Goal: Information Seeking & Learning: Learn about a topic

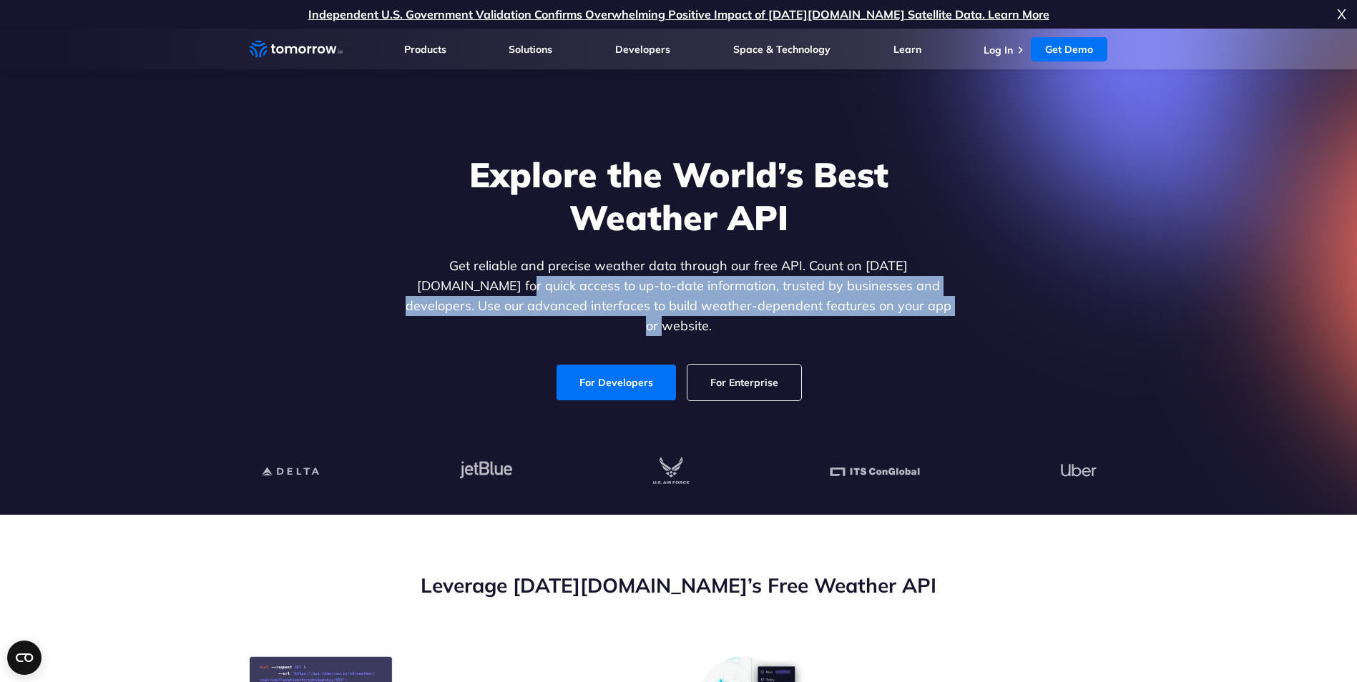
drag, startPoint x: 537, startPoint y: 278, endPoint x: 907, endPoint y: 309, distance: 371.8
click at [907, 309] on p "Get reliable and precise weather data through our free API. Count on Tomorrow.i…" at bounding box center [679, 296] width 552 height 80
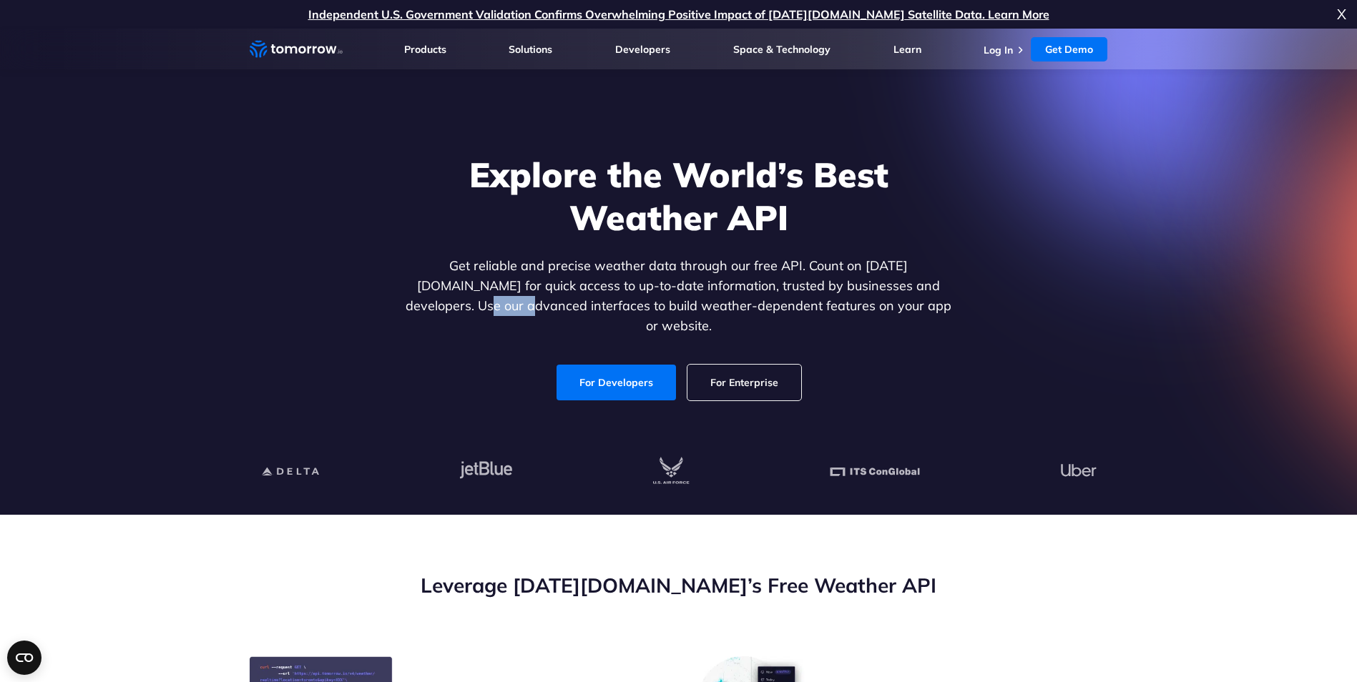
drag, startPoint x: 425, startPoint y: 317, endPoint x: 907, endPoint y: 305, distance: 482.3
click at [906, 304] on p "Get reliable and precise weather data through our free API. Count on Tomorrow.i…" at bounding box center [679, 296] width 552 height 80
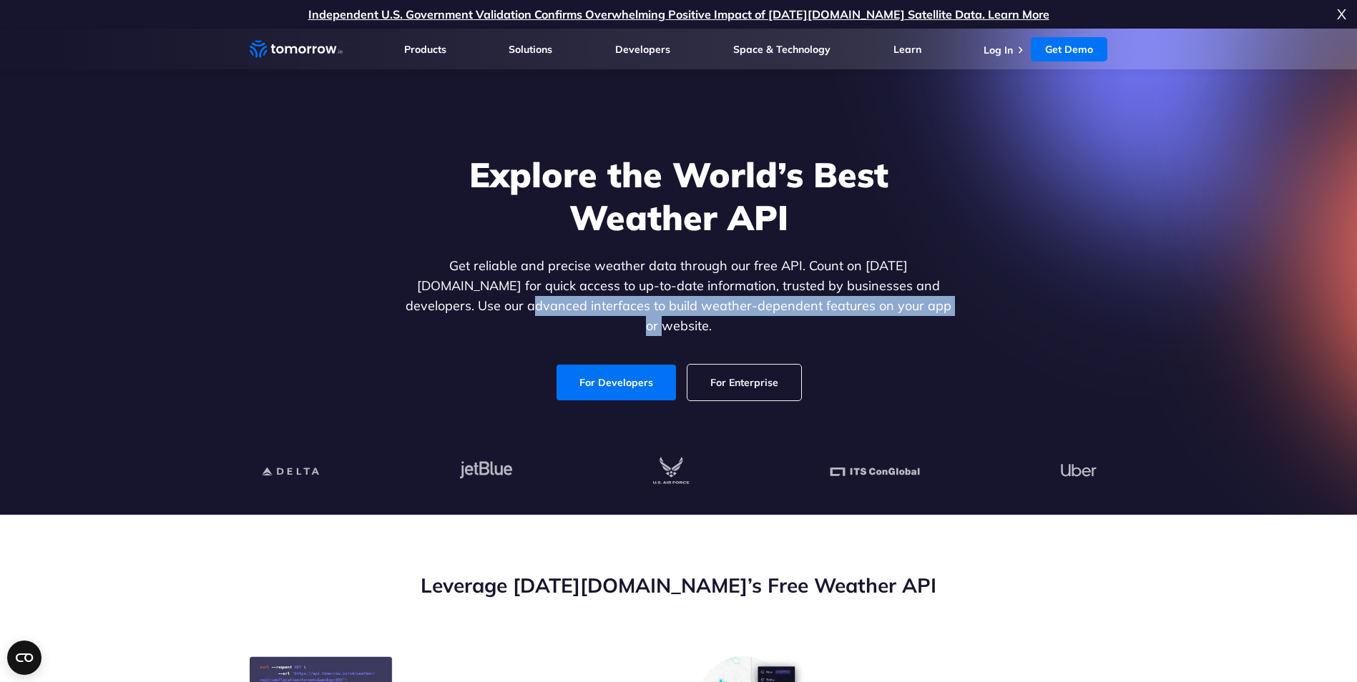
click at [907, 307] on p "Get reliable and precise weather data through our free API. Count on Tomorrow.i…" at bounding box center [679, 296] width 552 height 80
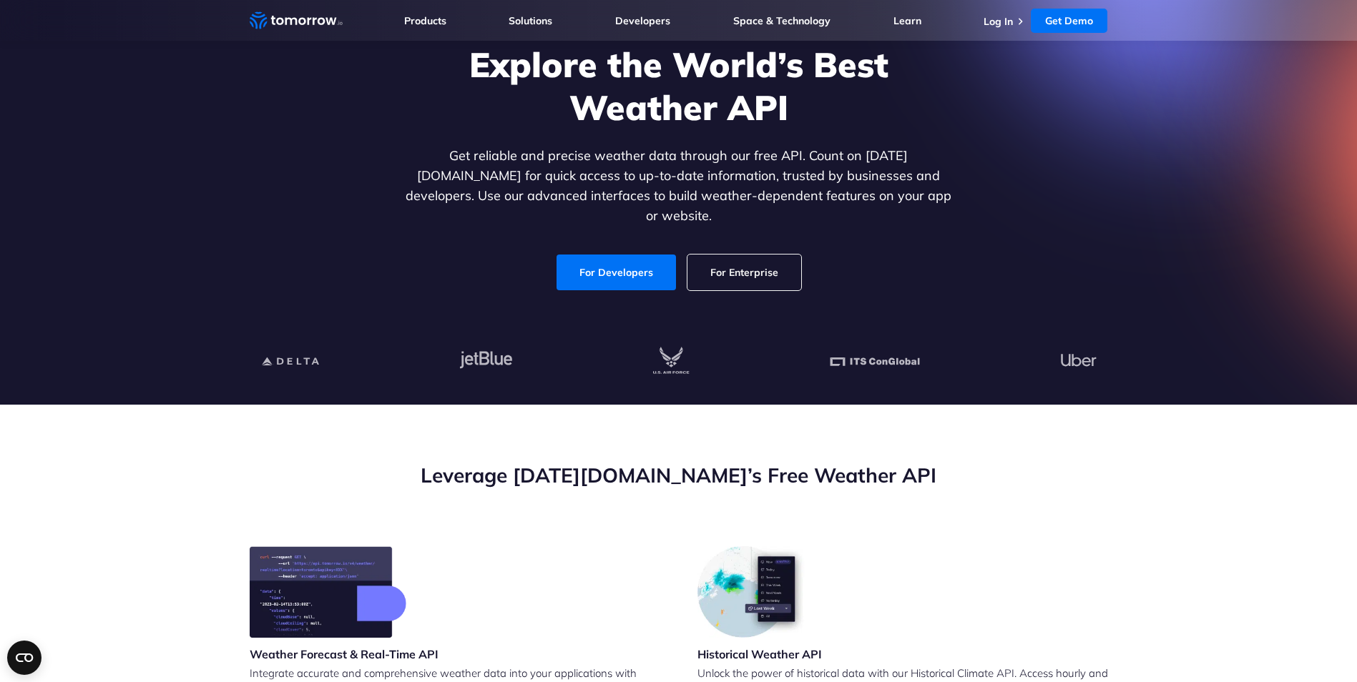
scroll to position [72, 0]
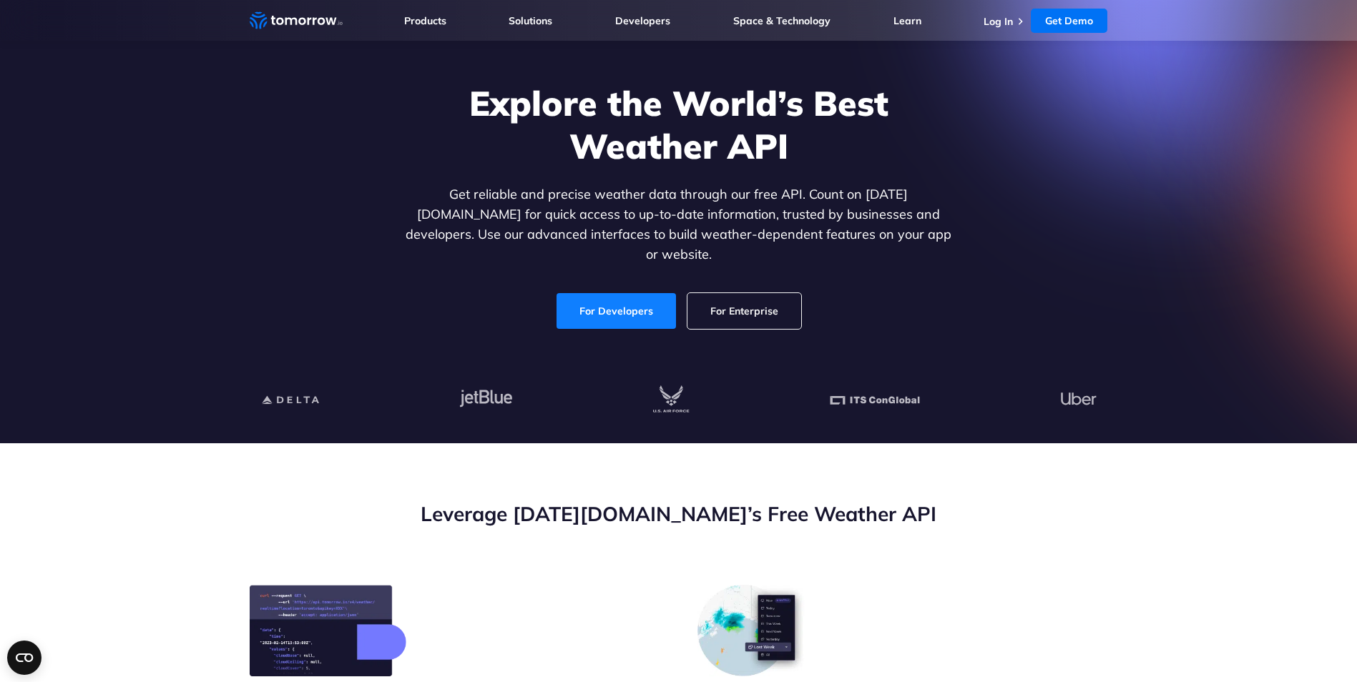
click at [624, 295] on link "For Developers" at bounding box center [616, 311] width 119 height 36
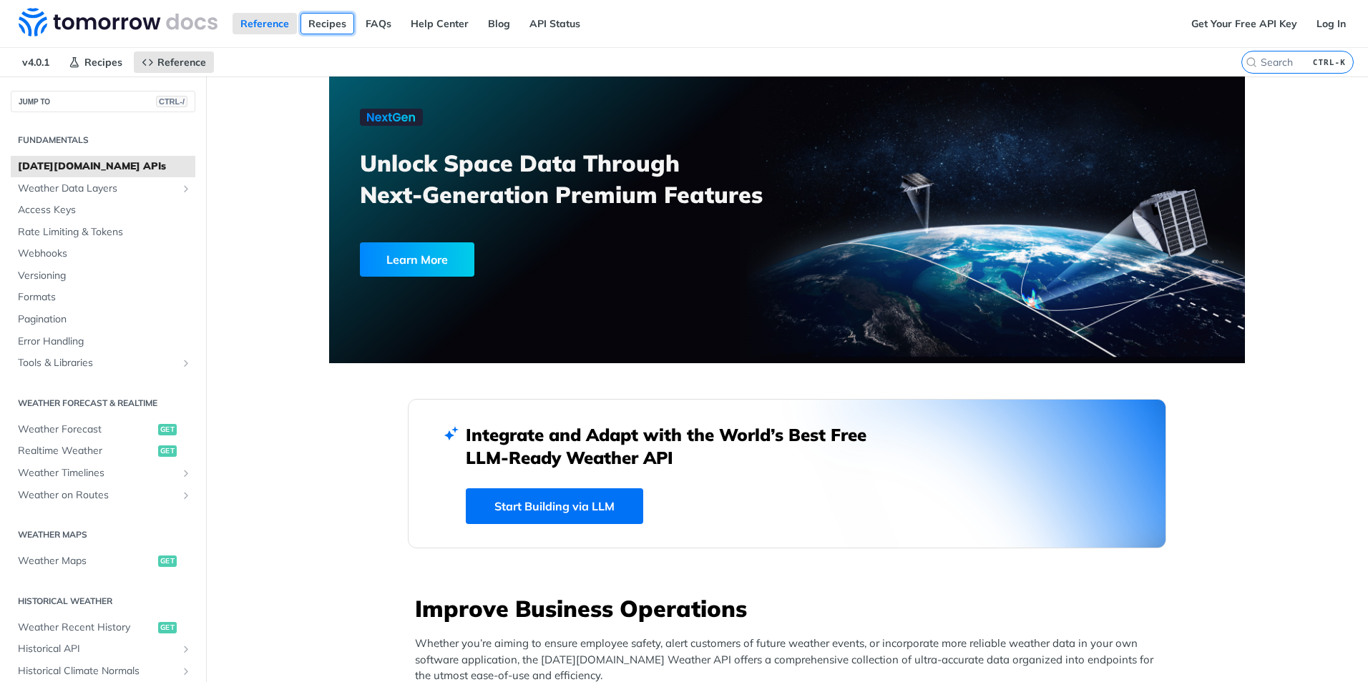
click at [338, 26] on link "Recipes" at bounding box center [327, 23] width 54 height 21
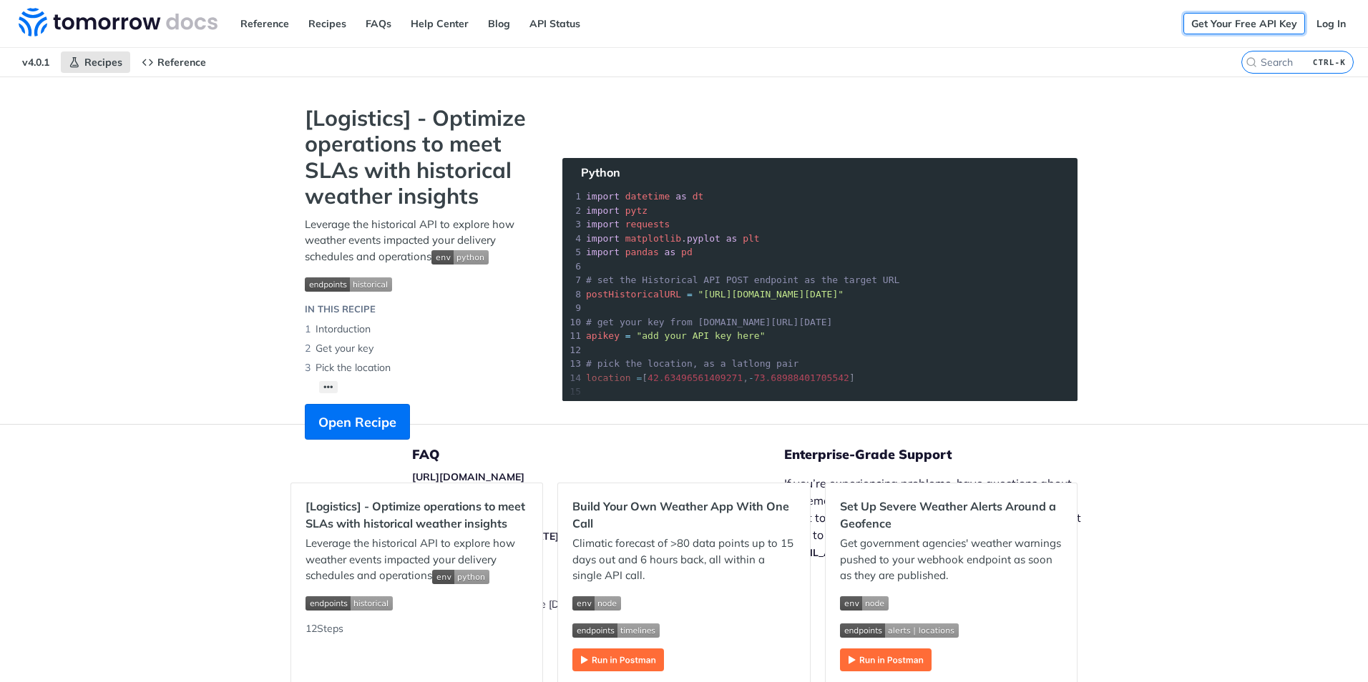
click at [1268, 22] on link "Get Your Free API Key" at bounding box center [1244, 23] width 122 height 21
click at [538, 24] on link "API Status" at bounding box center [554, 23] width 67 height 21
click at [1255, 65] on input "search" at bounding box center [1280, 62] width 146 height 13
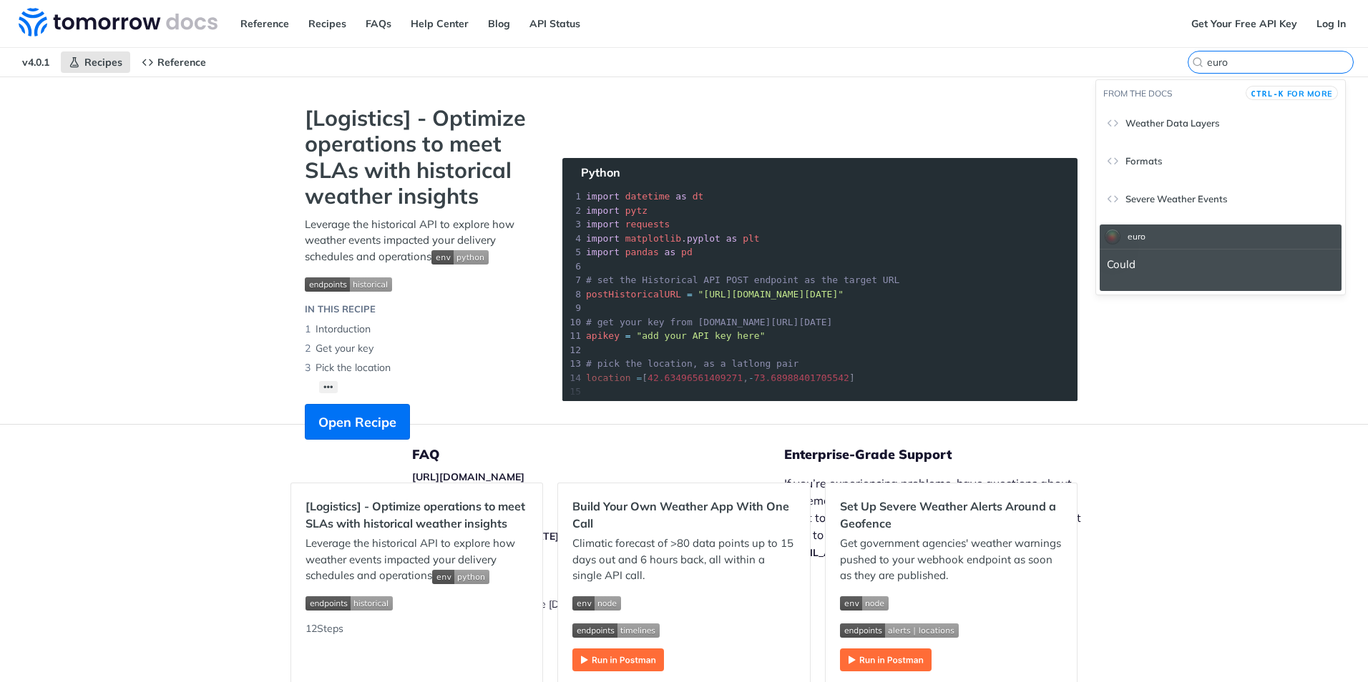
type input "euro"
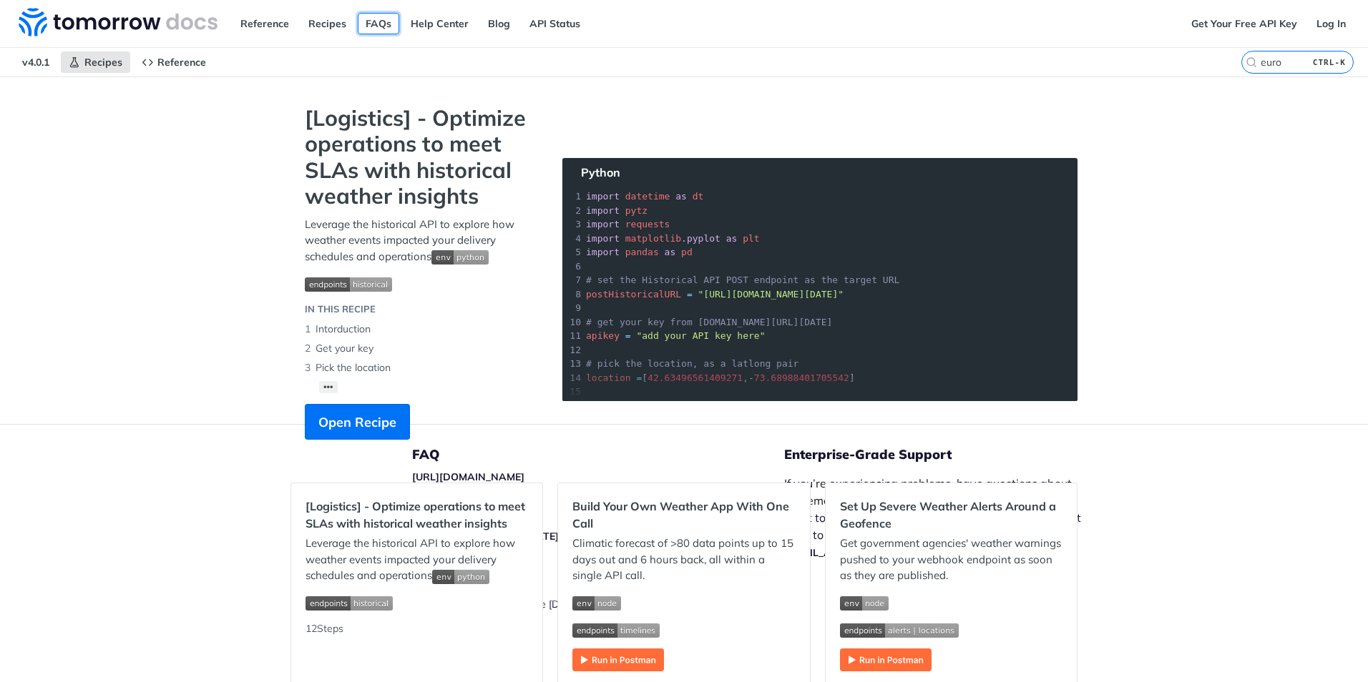
click at [365, 30] on link "FAQs" at bounding box center [378, 23] width 41 height 21
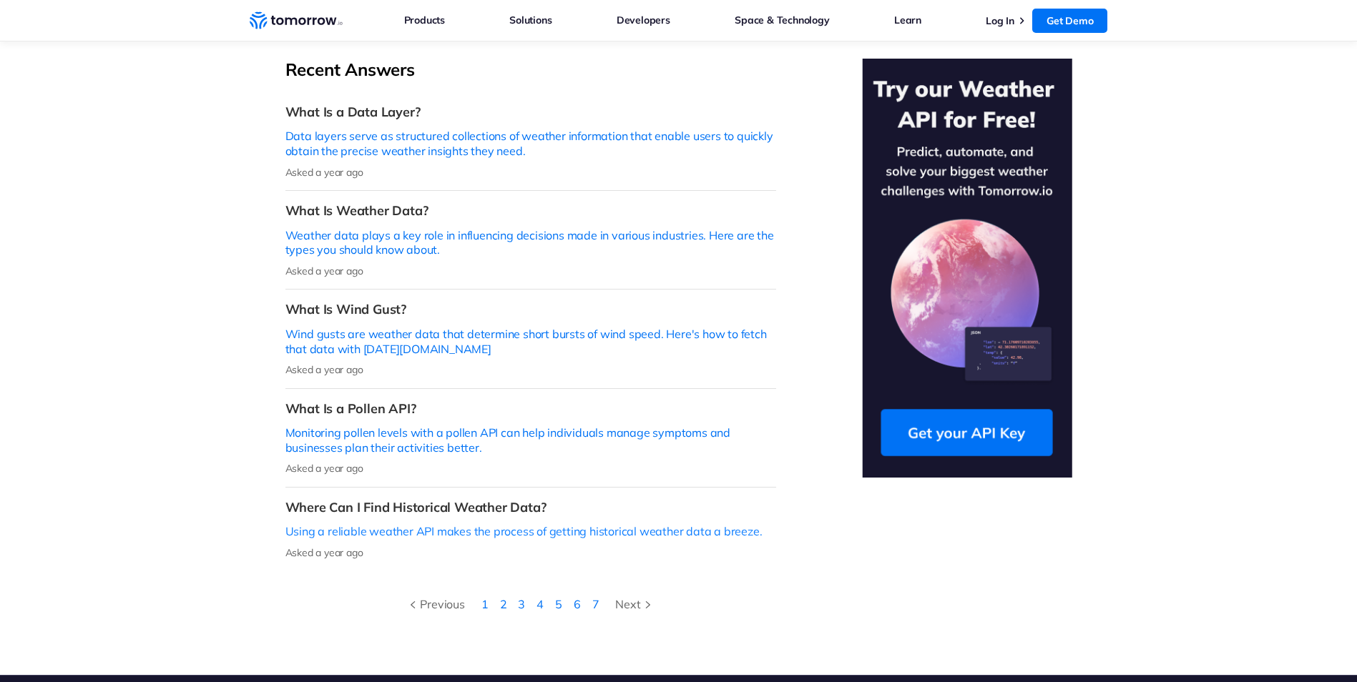
scroll to position [429, 0]
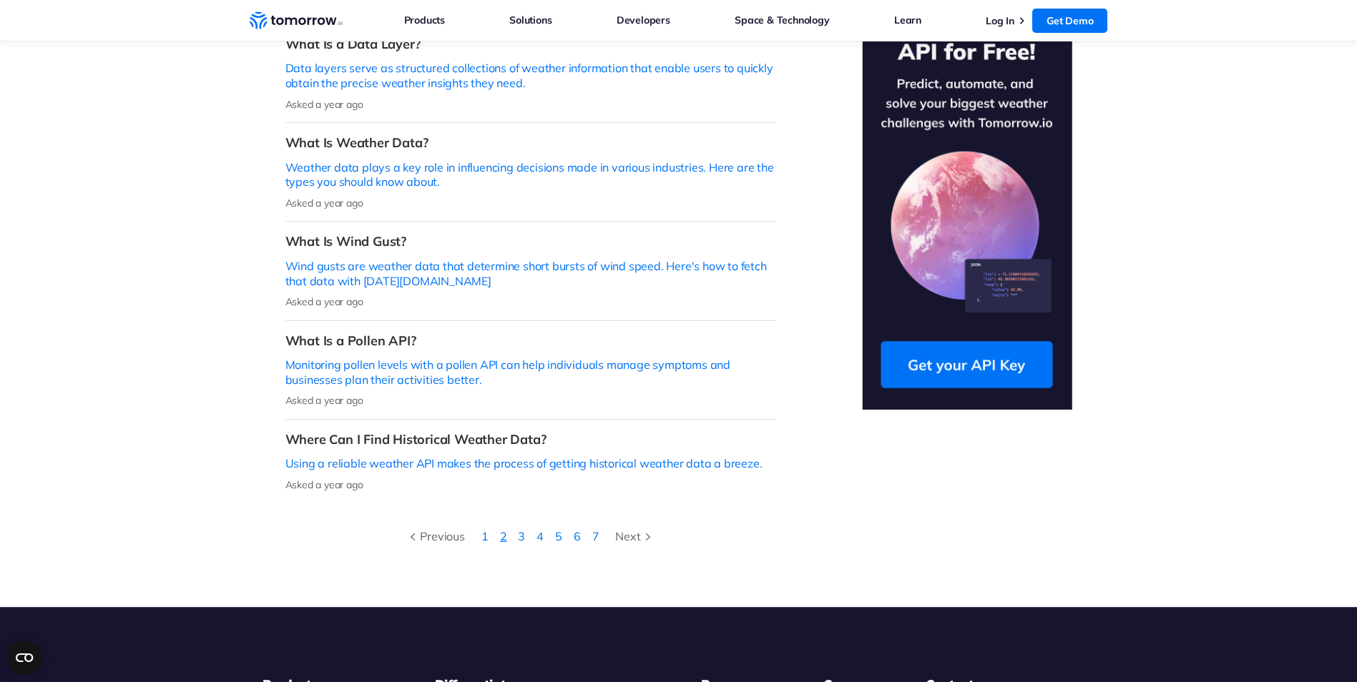
click at [505, 529] on link "2" at bounding box center [503, 536] width 7 height 14
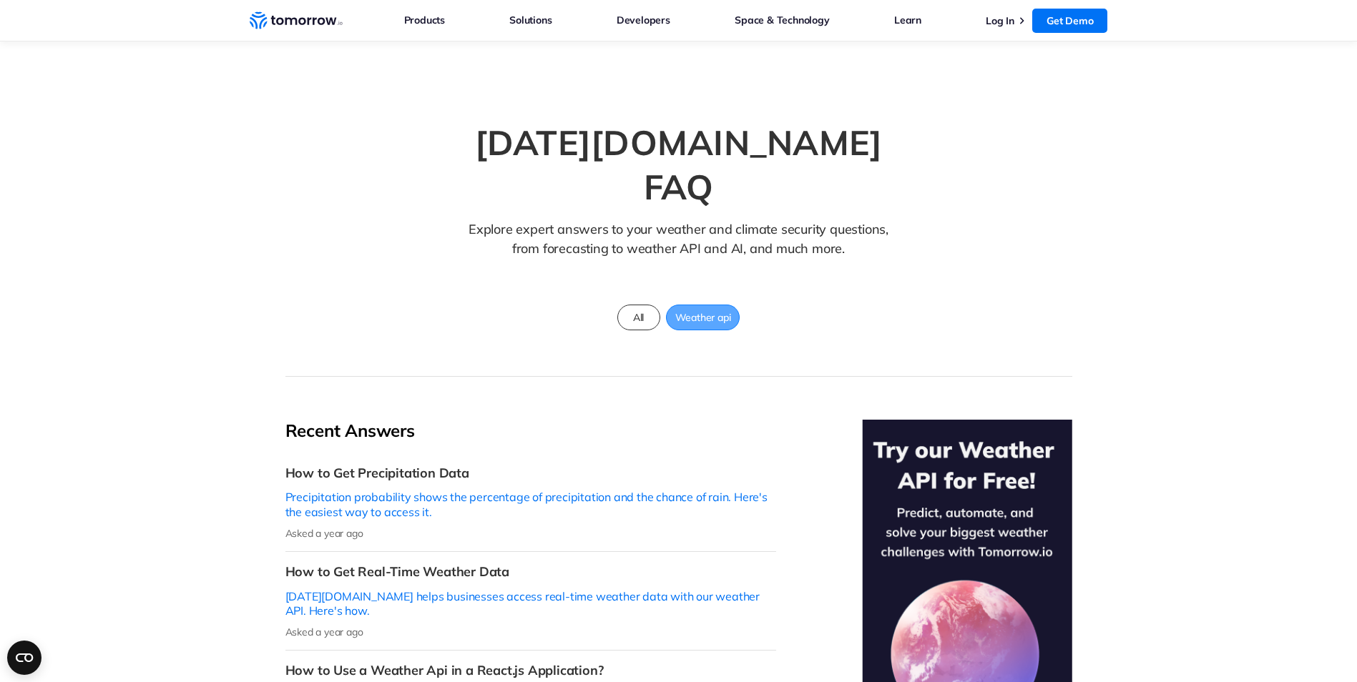
click at [704, 308] on span "Weather api" at bounding box center [703, 317] width 73 height 19
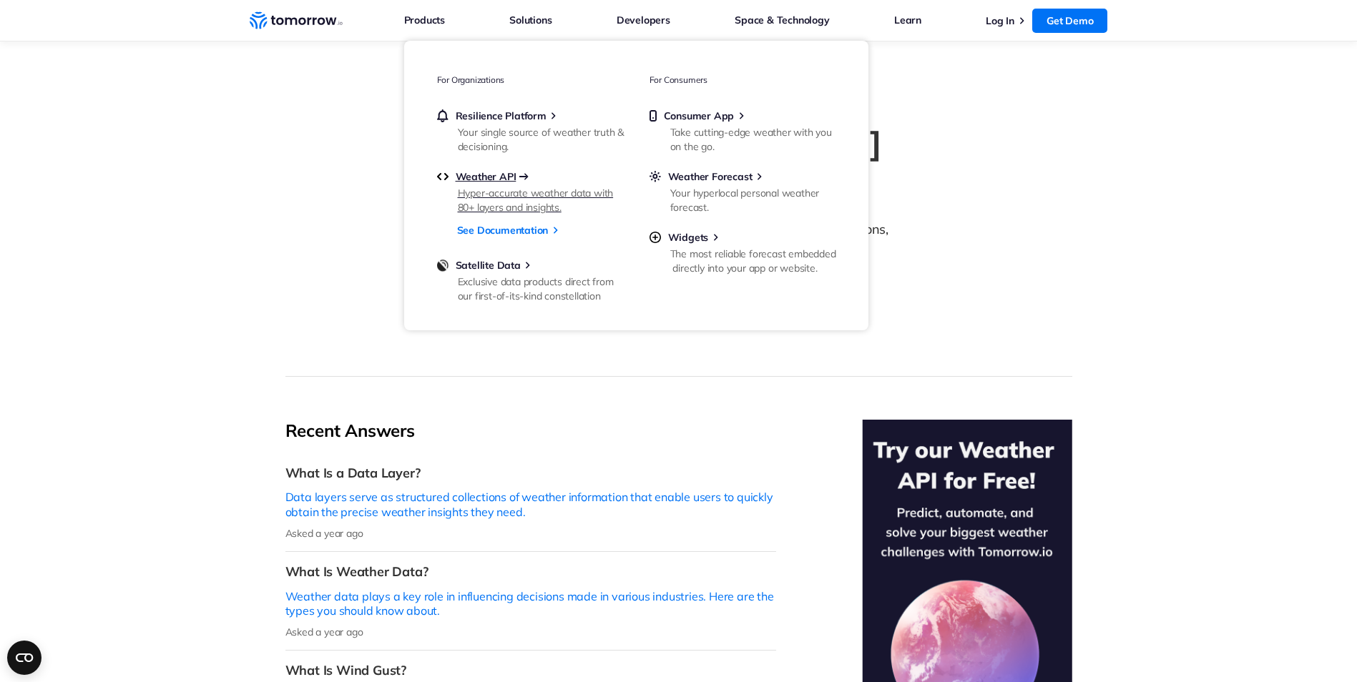
click at [483, 175] on span "Weather API" at bounding box center [486, 176] width 61 height 13
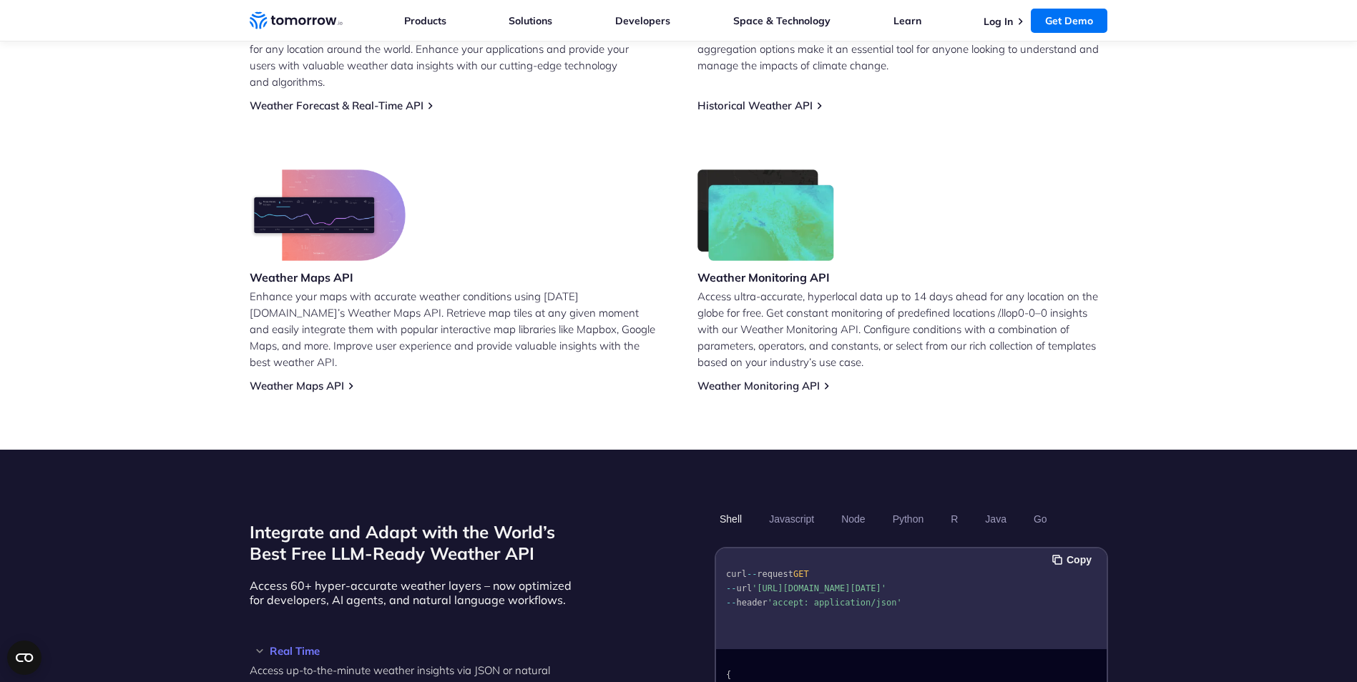
scroll to position [573, 0]
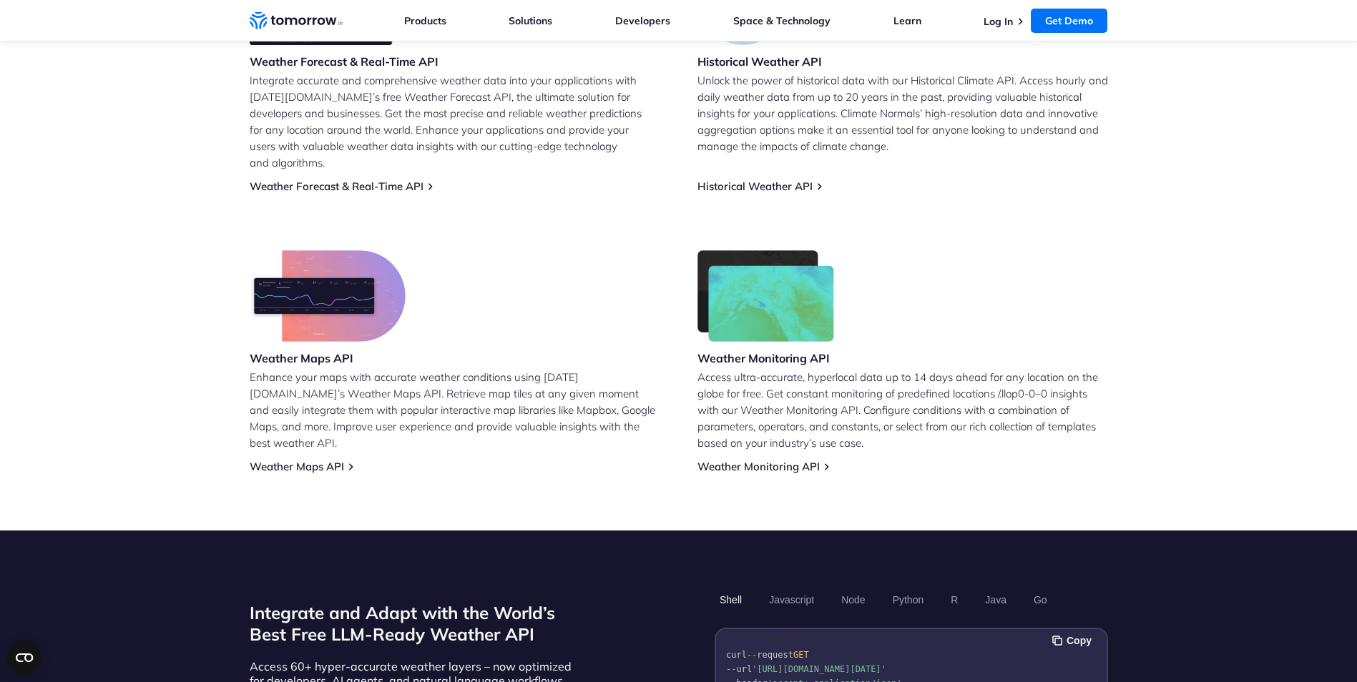
scroll to position [573, 0]
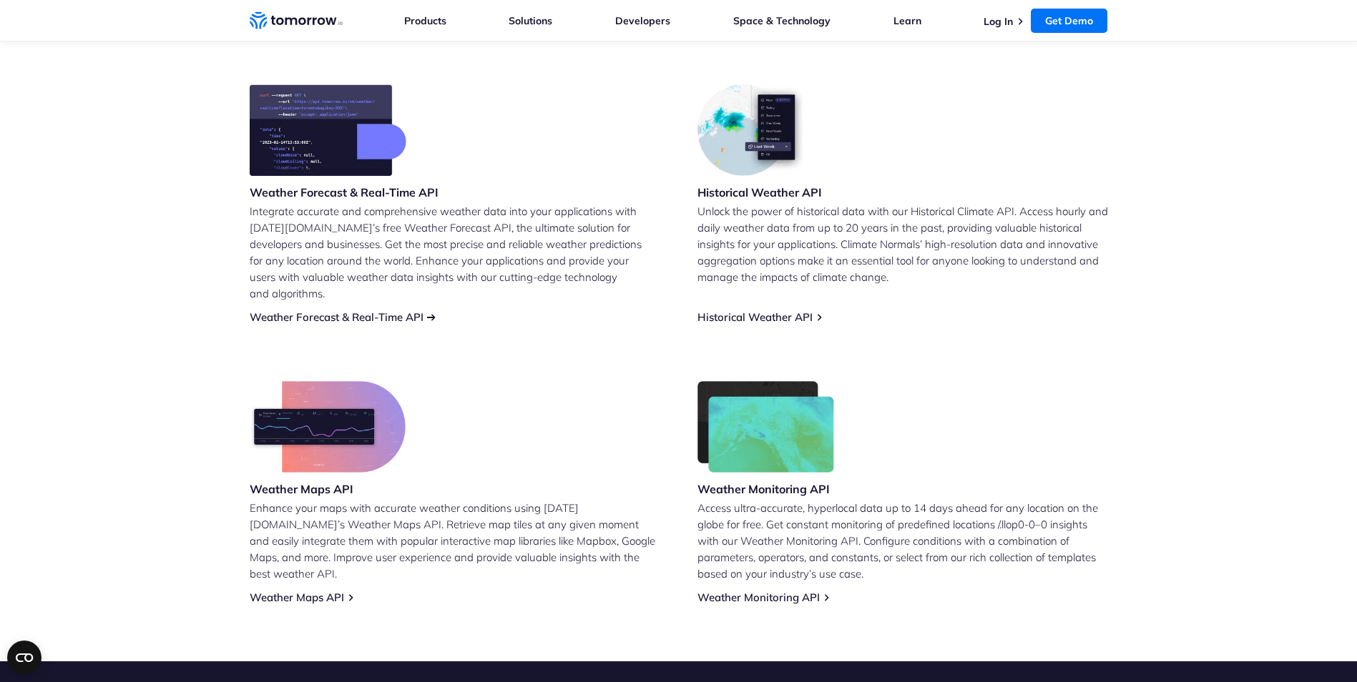
click at [322, 310] on link "Weather Forecast & Real-Time API" at bounding box center [337, 317] width 174 height 14
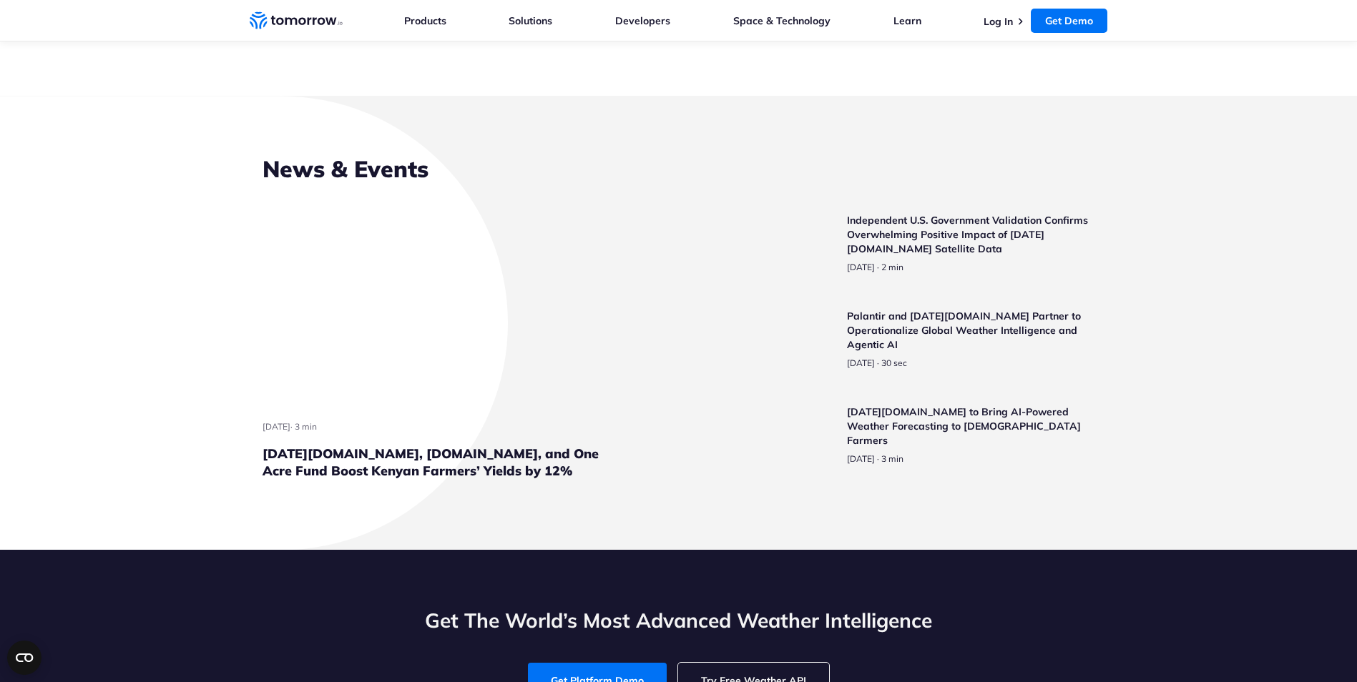
scroll to position [3434, 0]
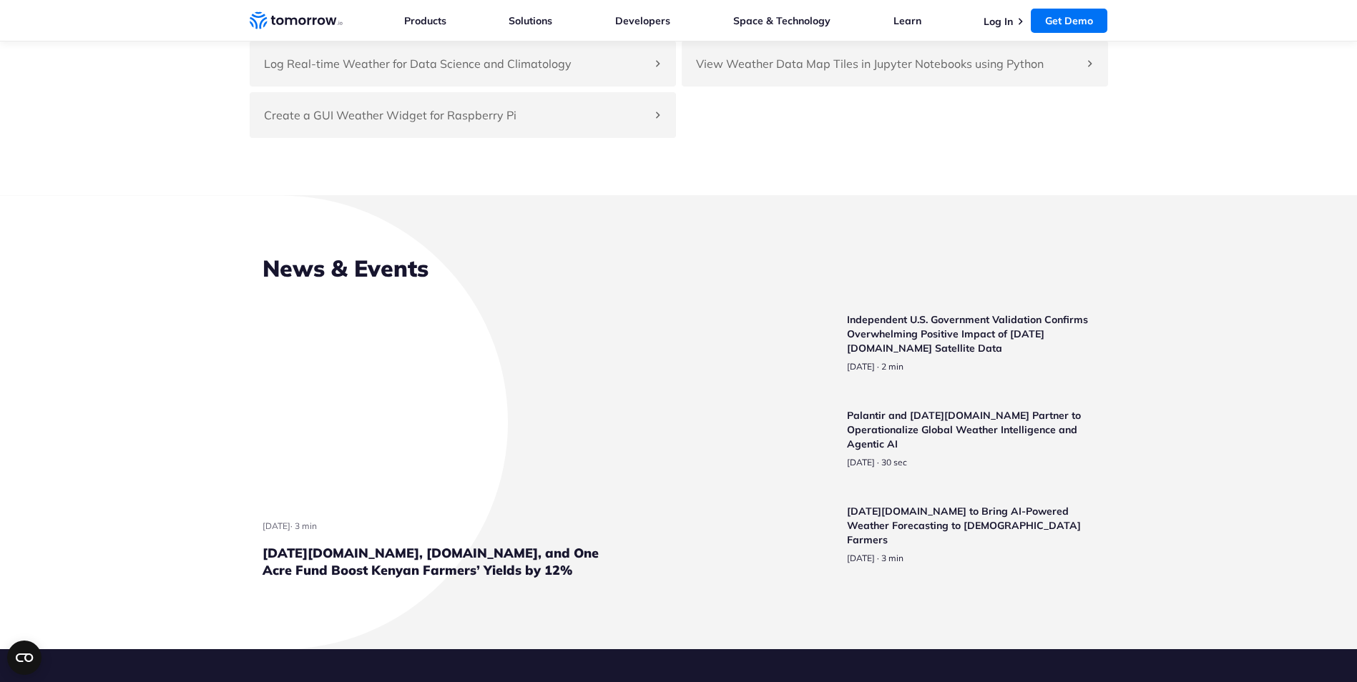
scroll to position [3363, 0]
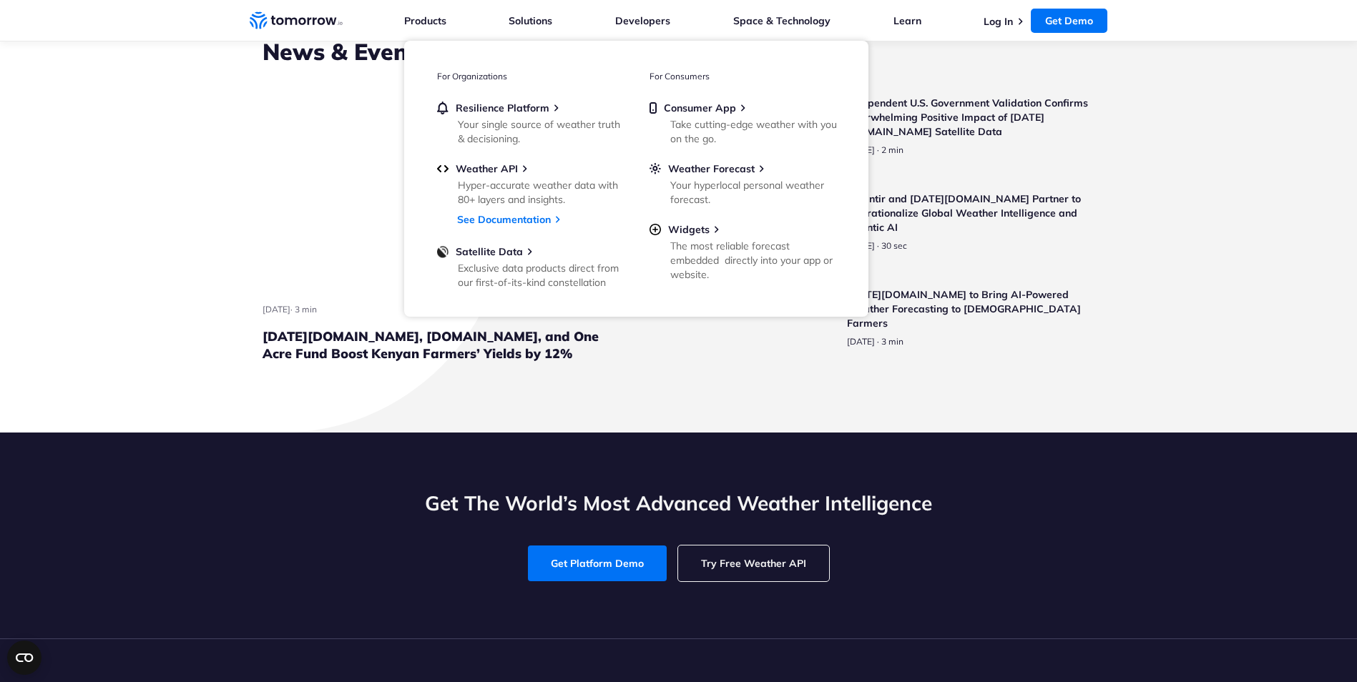
scroll to position [3291, 0]
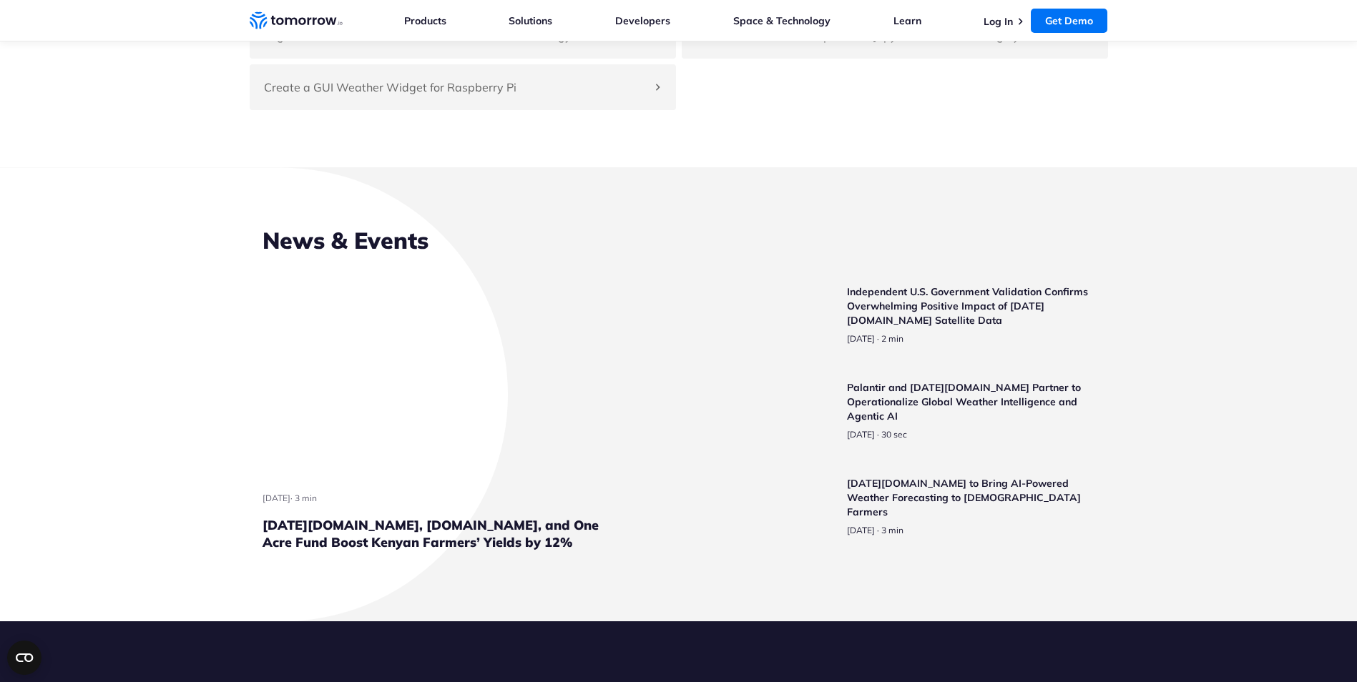
scroll to position [3363, 0]
